Goal: Information Seeking & Learning: Check status

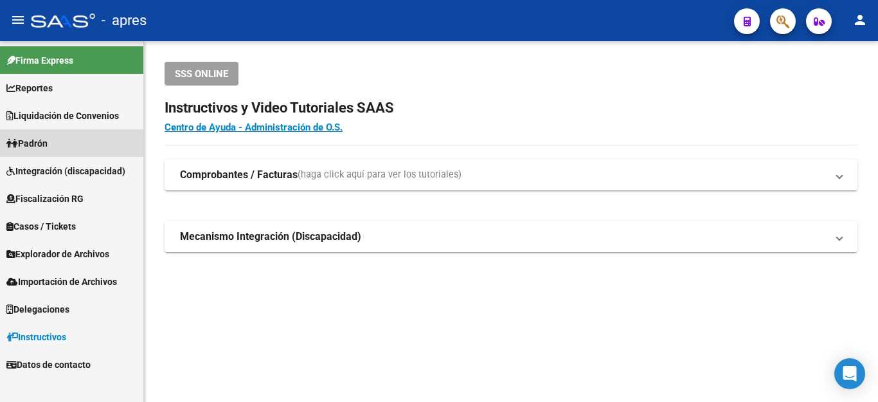
click at [34, 140] on span "Padrón" at bounding box center [26, 143] width 41 height 14
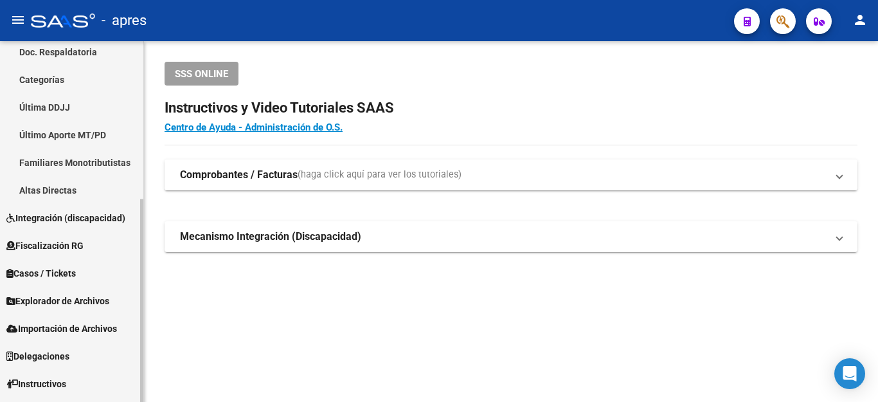
scroll to position [280, 0]
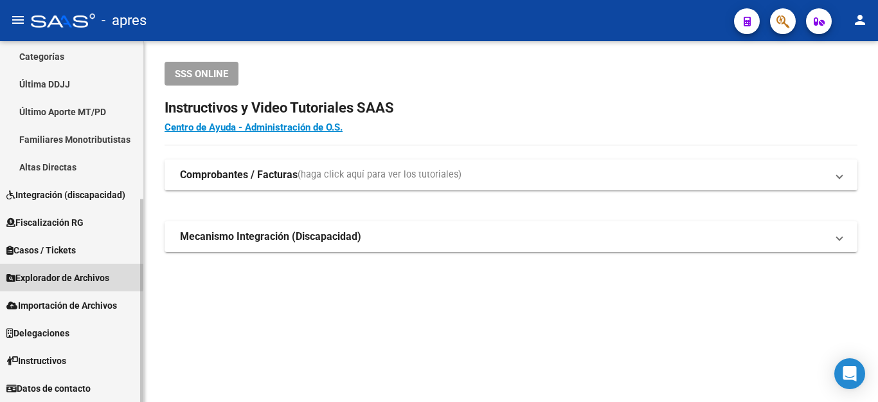
click at [48, 274] on span "Explorador de Archivos" at bounding box center [57, 278] width 103 height 14
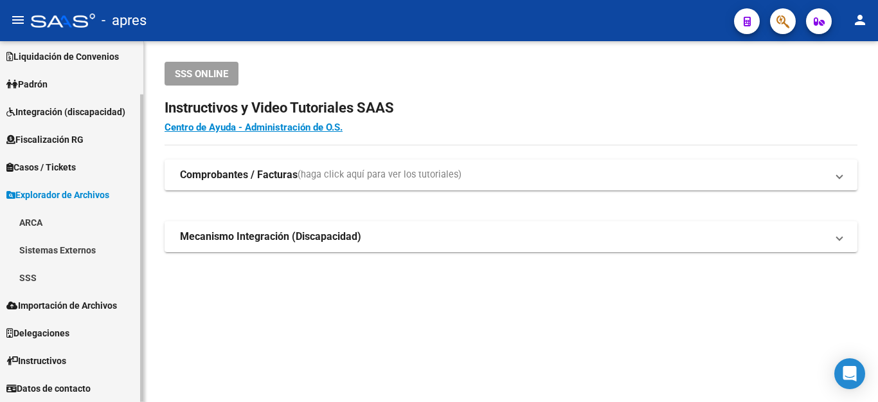
scroll to position [59, 0]
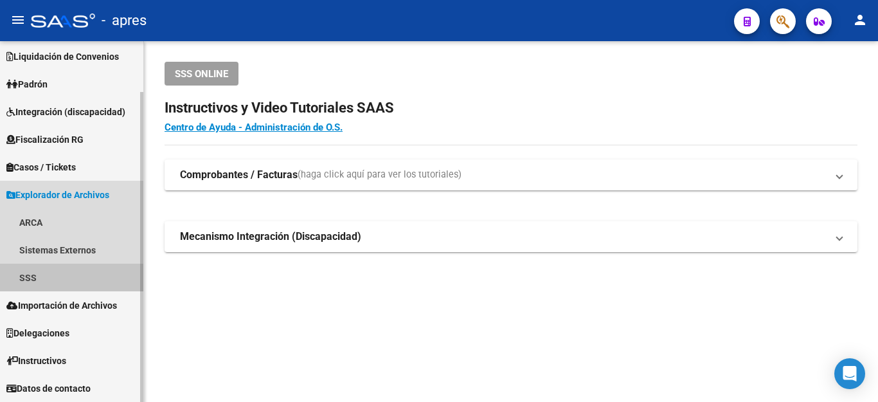
click at [46, 278] on link "SSS" at bounding box center [71, 277] width 143 height 28
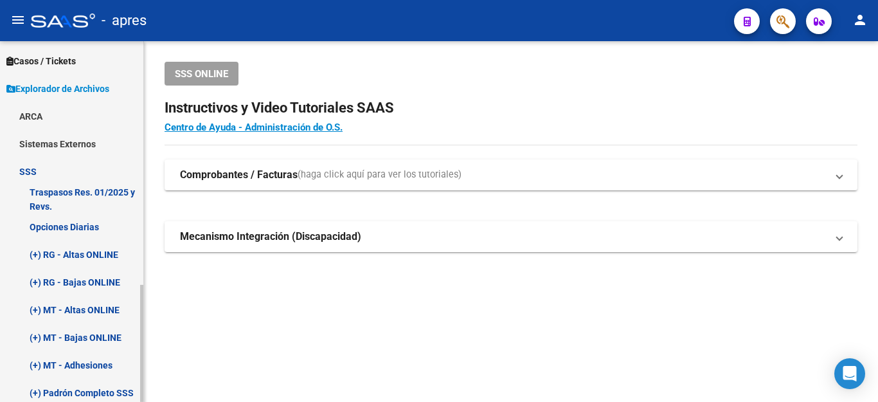
scroll to position [188, 0]
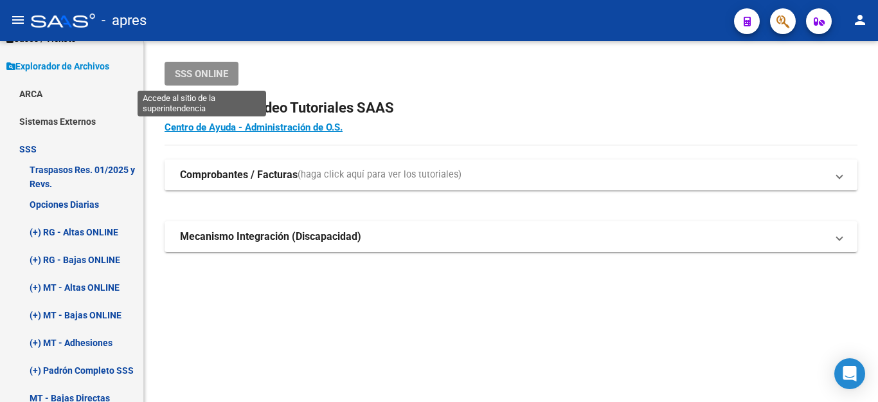
click at [191, 73] on span "SSS ONLINE" at bounding box center [201, 74] width 53 height 12
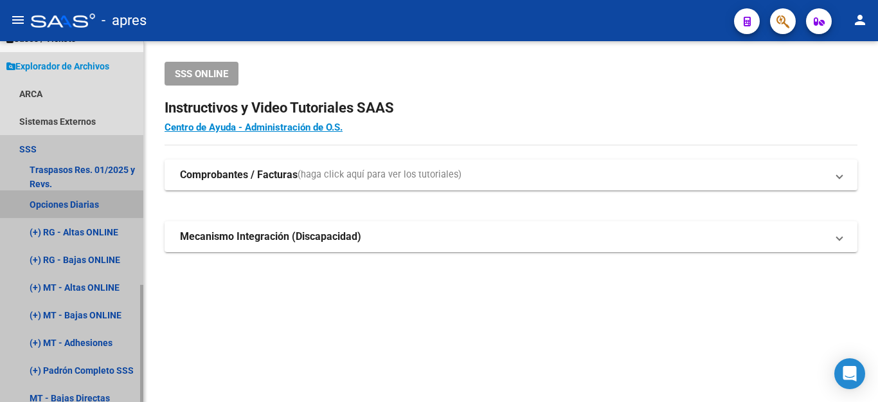
click at [67, 200] on link "Opciones Diarias" at bounding box center [71, 204] width 143 height 28
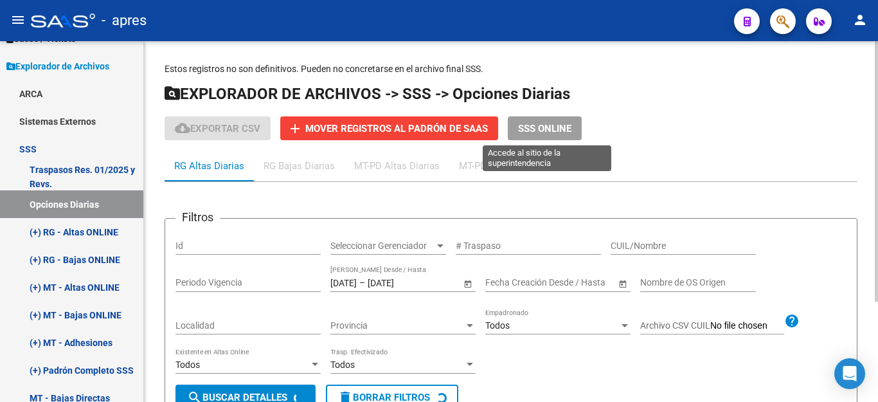
click at [551, 123] on span "SSS ONLINE" at bounding box center [544, 129] width 53 height 12
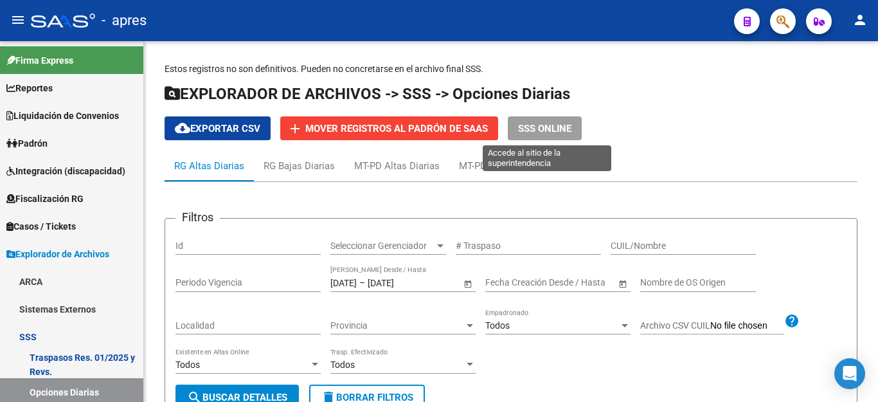
scroll to position [188, 0]
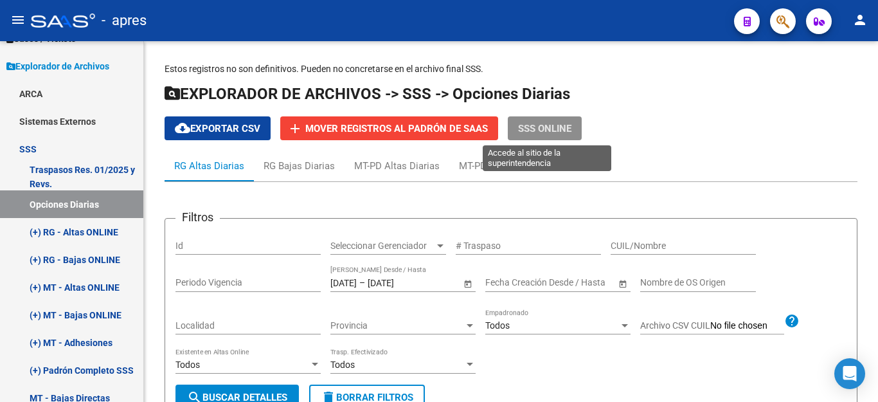
click at [563, 118] on button "SSS ONLINE" at bounding box center [545, 128] width 74 height 24
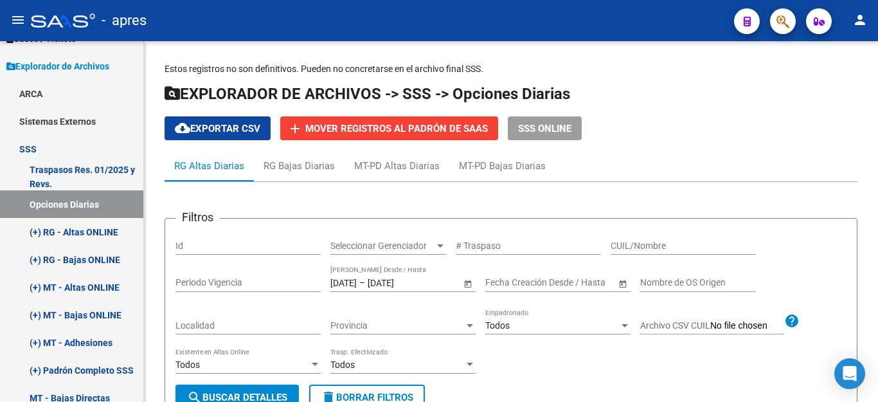
click at [790, 19] on button "button" at bounding box center [783, 21] width 26 height 26
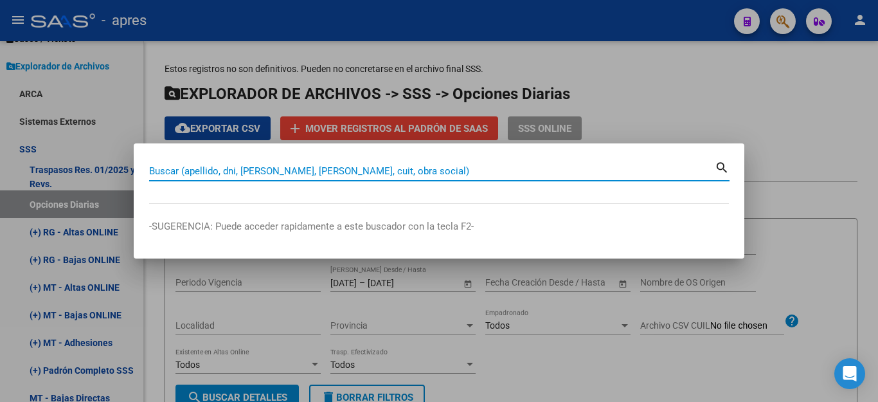
paste input "20365613428"
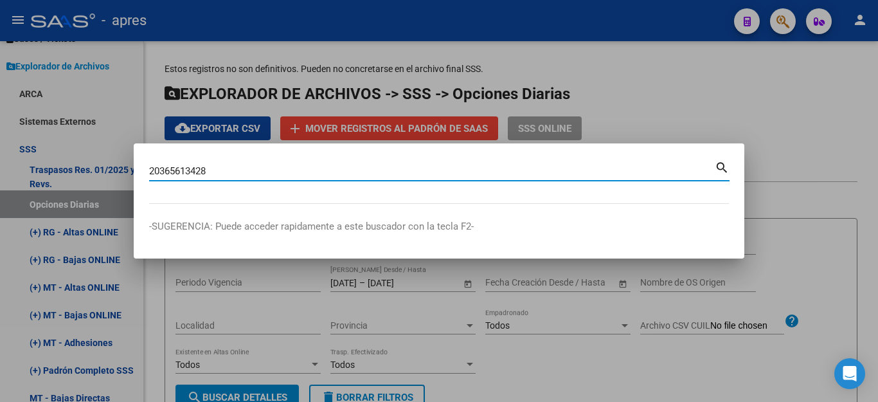
type input "20365613428"
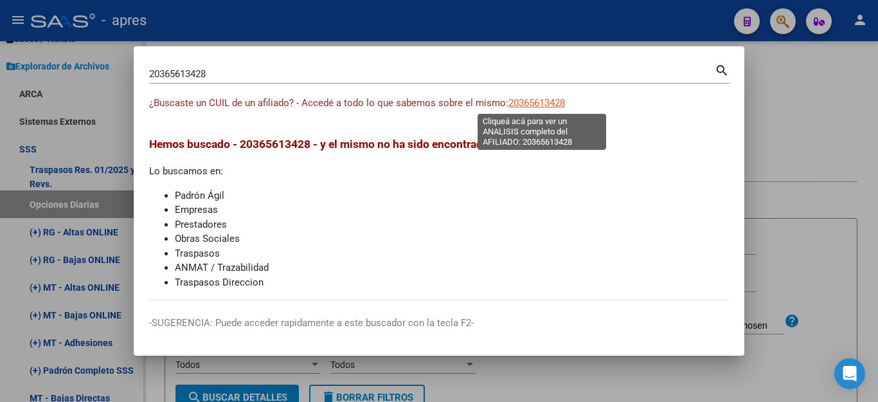
click at [534, 101] on span "20365613428" at bounding box center [536, 103] width 57 height 12
type textarea "20365613428"
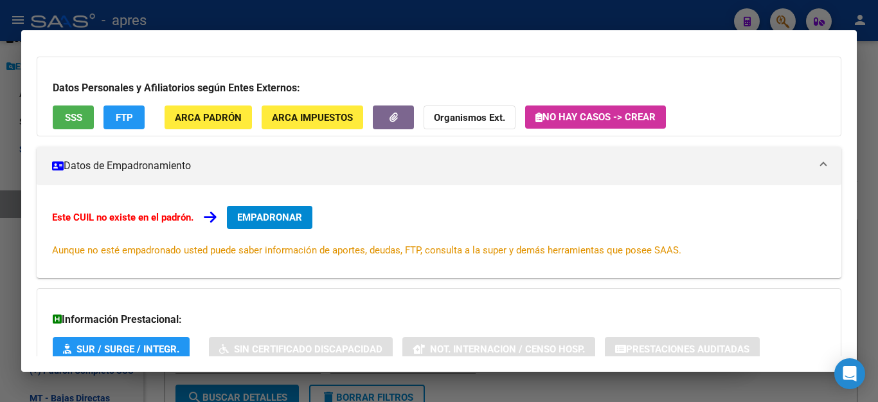
scroll to position [129, 0]
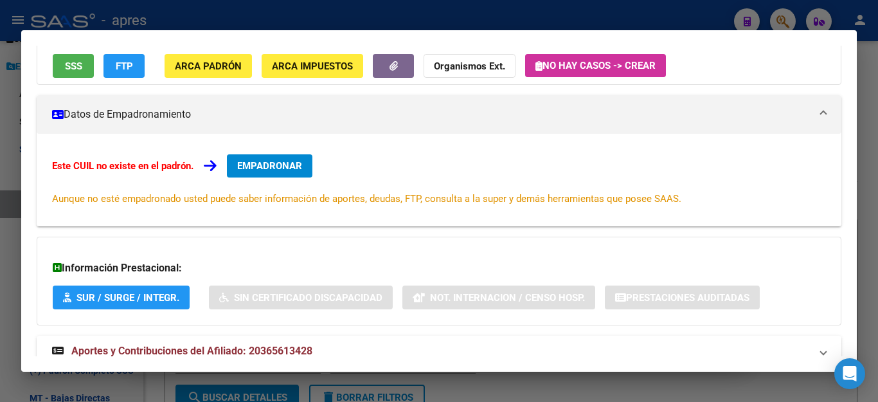
click at [80, 68] on span "SSS" at bounding box center [73, 66] width 17 height 12
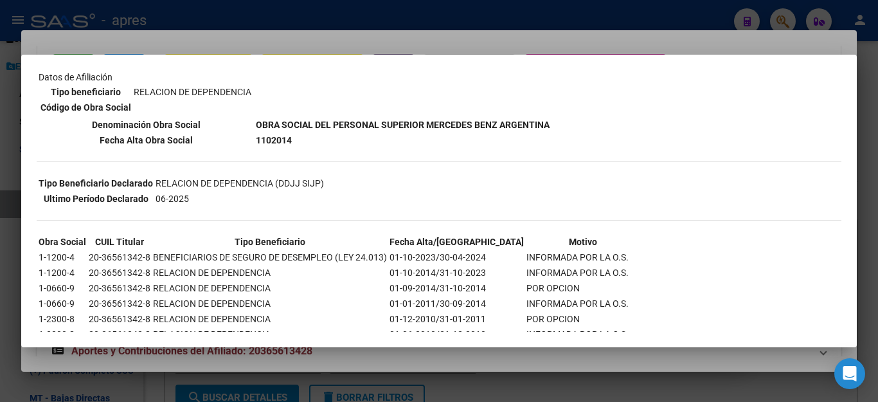
scroll to position [262, 0]
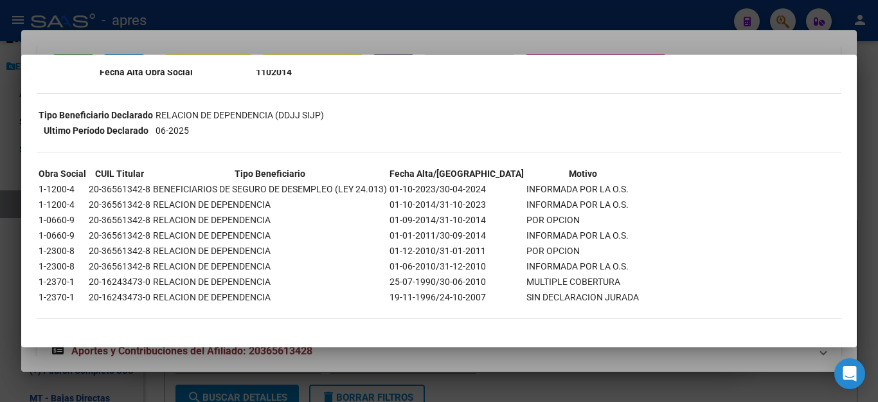
click at [700, 26] on div at bounding box center [439, 201] width 878 height 402
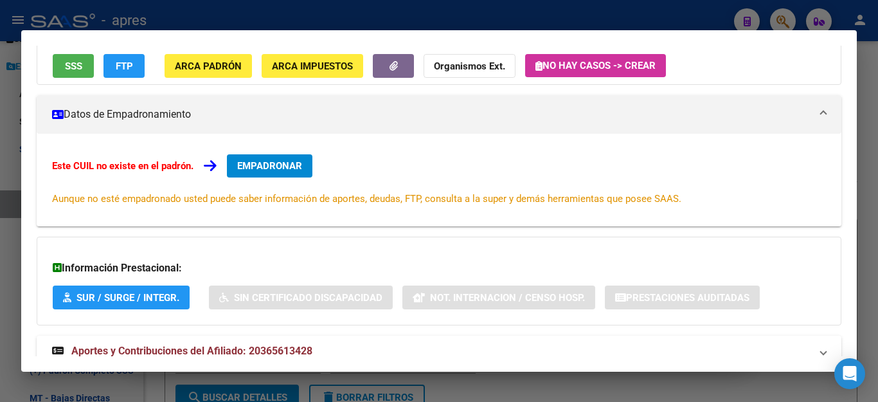
click at [695, 16] on div at bounding box center [439, 201] width 878 height 402
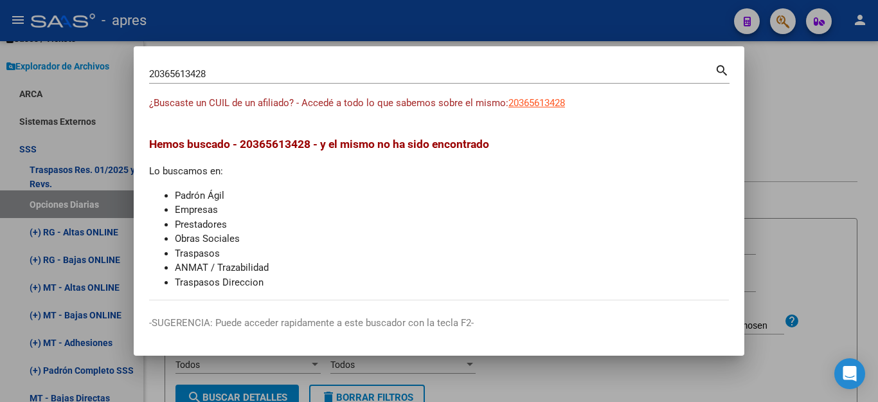
click at [594, 375] on div at bounding box center [439, 201] width 878 height 402
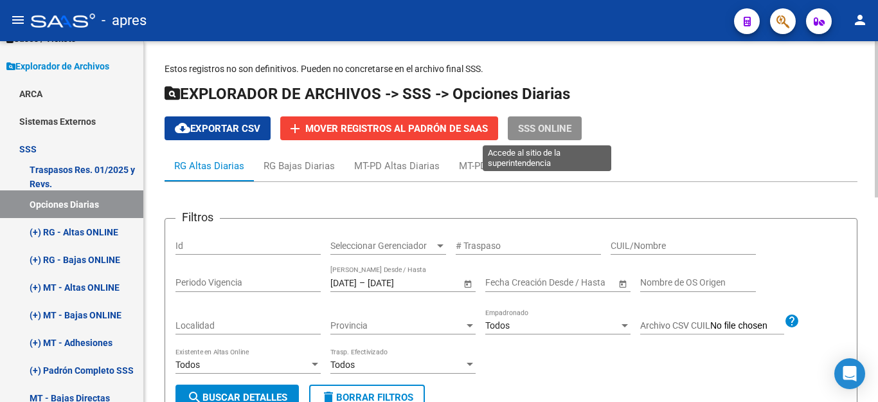
click at [539, 134] on button "SSS ONLINE" at bounding box center [545, 128] width 74 height 24
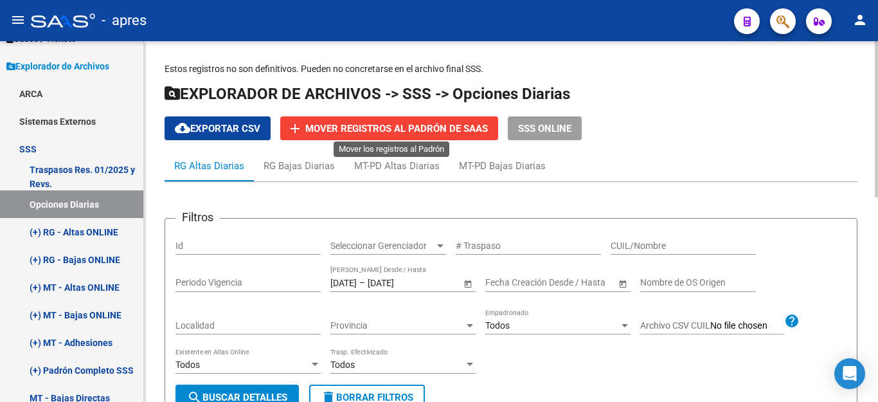
scroll to position [129, 0]
